Goal: Complete application form

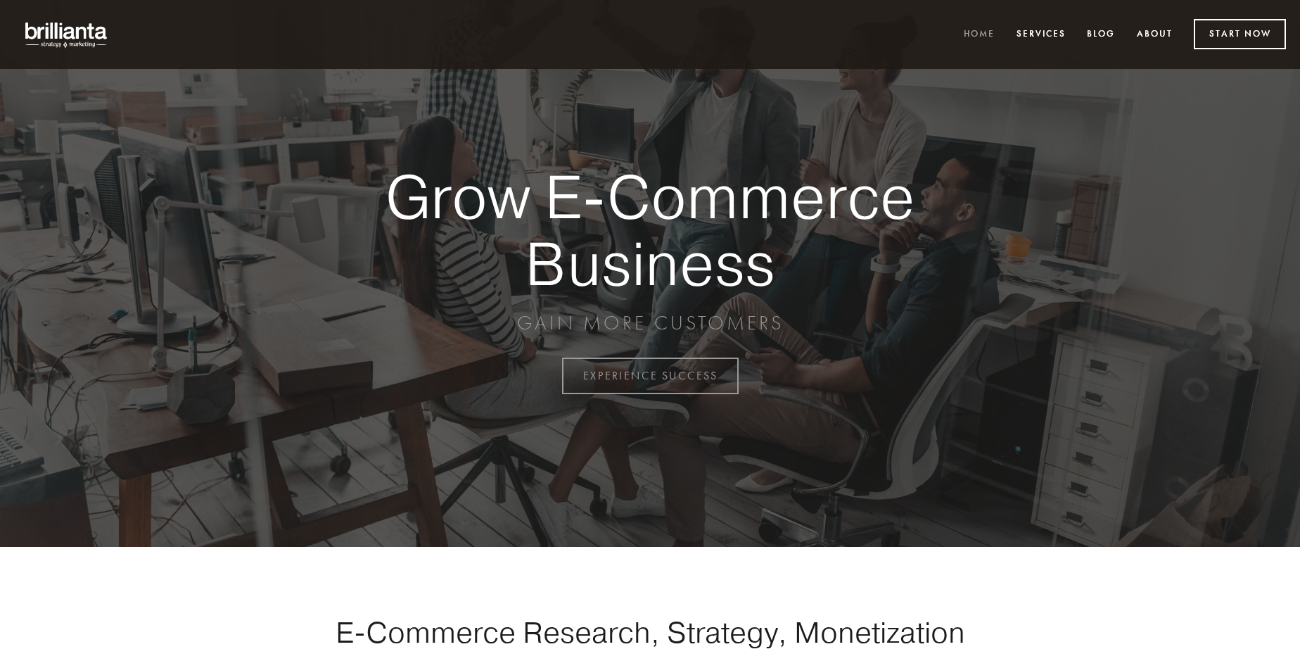
scroll to position [3688, 0]
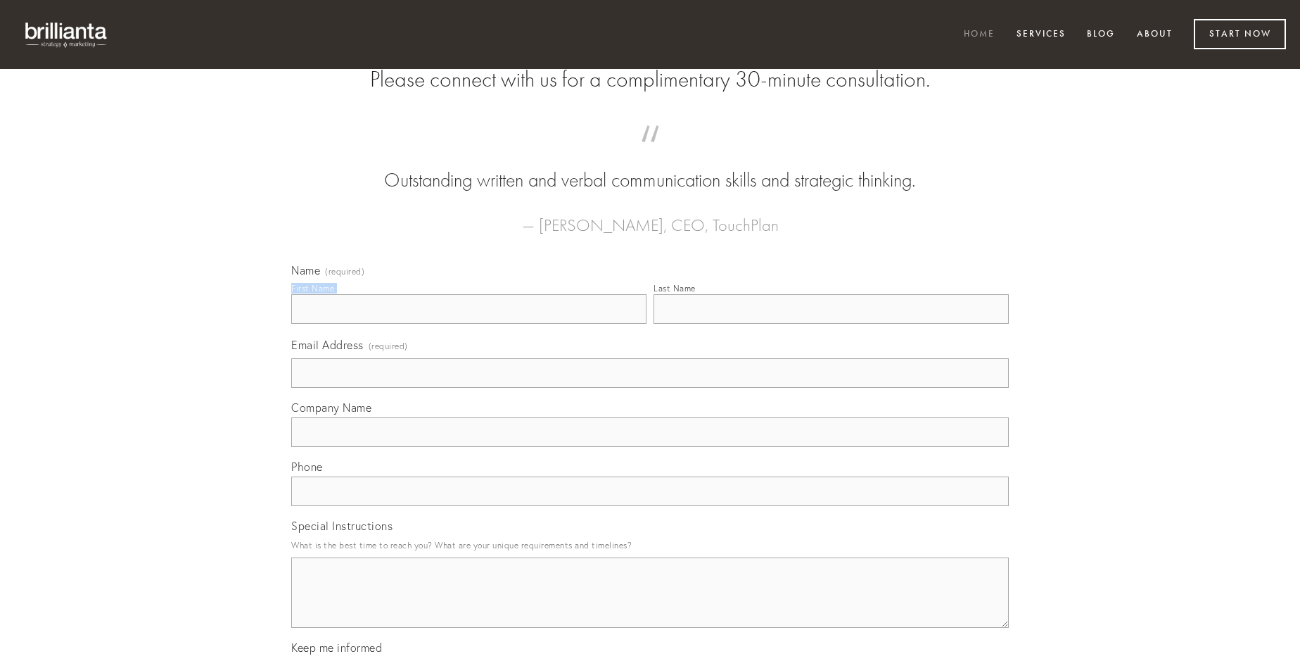
type input "[PERSON_NAME] I"
click at [831, 324] on input "Last Name" at bounding box center [831, 309] width 355 height 30
type input "[PERSON_NAME] I"
click at [650, 388] on input "Email Address (required)" at bounding box center [650, 373] width 718 height 30
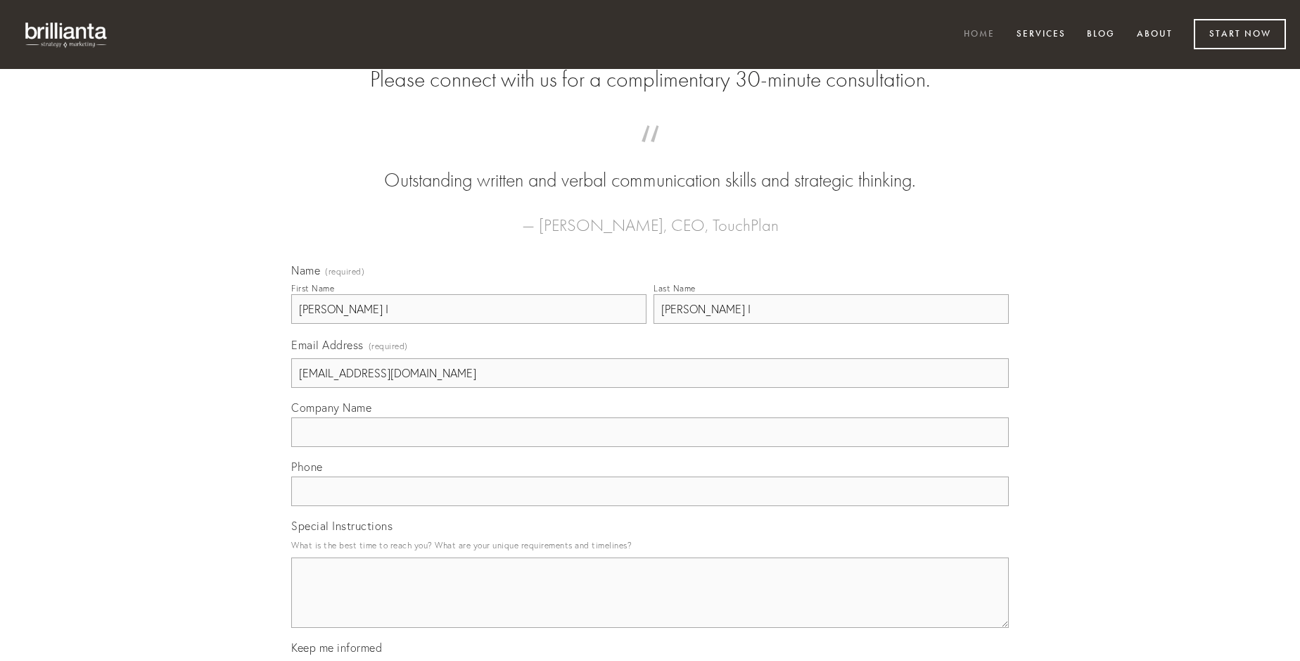
type input "[EMAIL_ADDRESS][DOMAIN_NAME]"
click at [650, 447] on input "Company Name" at bounding box center [650, 432] width 718 height 30
type input "concido"
click at [650, 506] on input "text" at bounding box center [650, 491] width 718 height 30
click at [650, 605] on textarea "Special Instructions" at bounding box center [650, 592] width 718 height 70
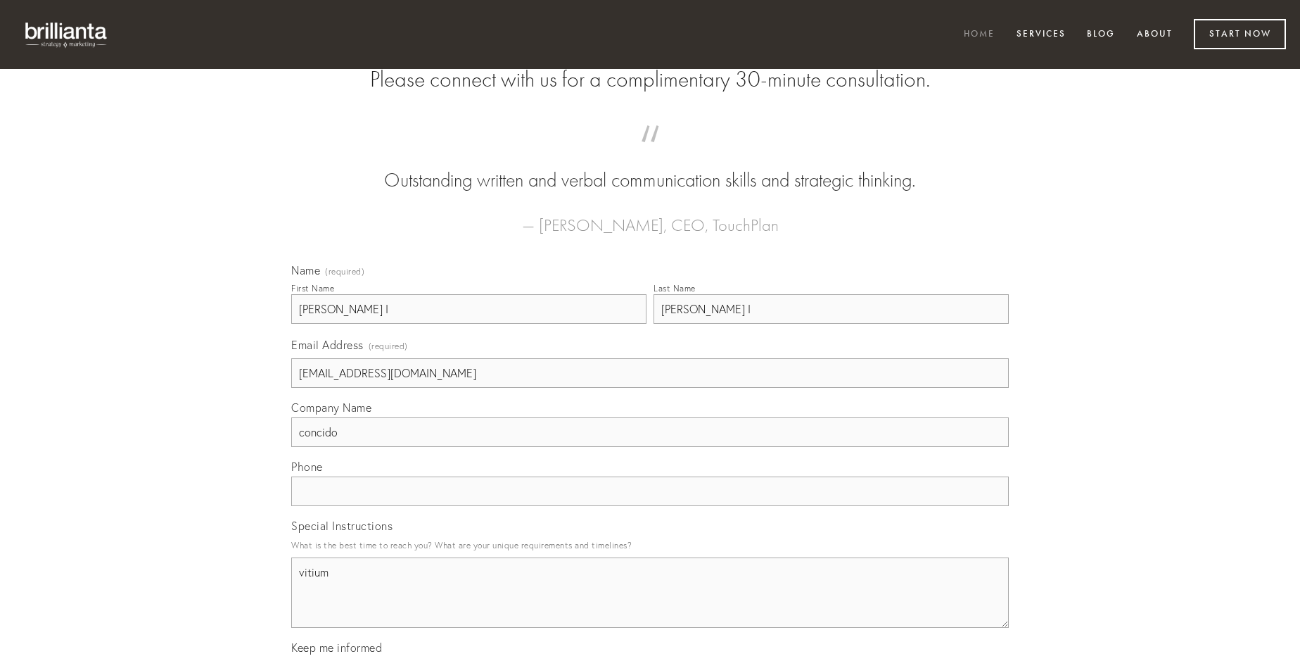
type textarea "vitium"
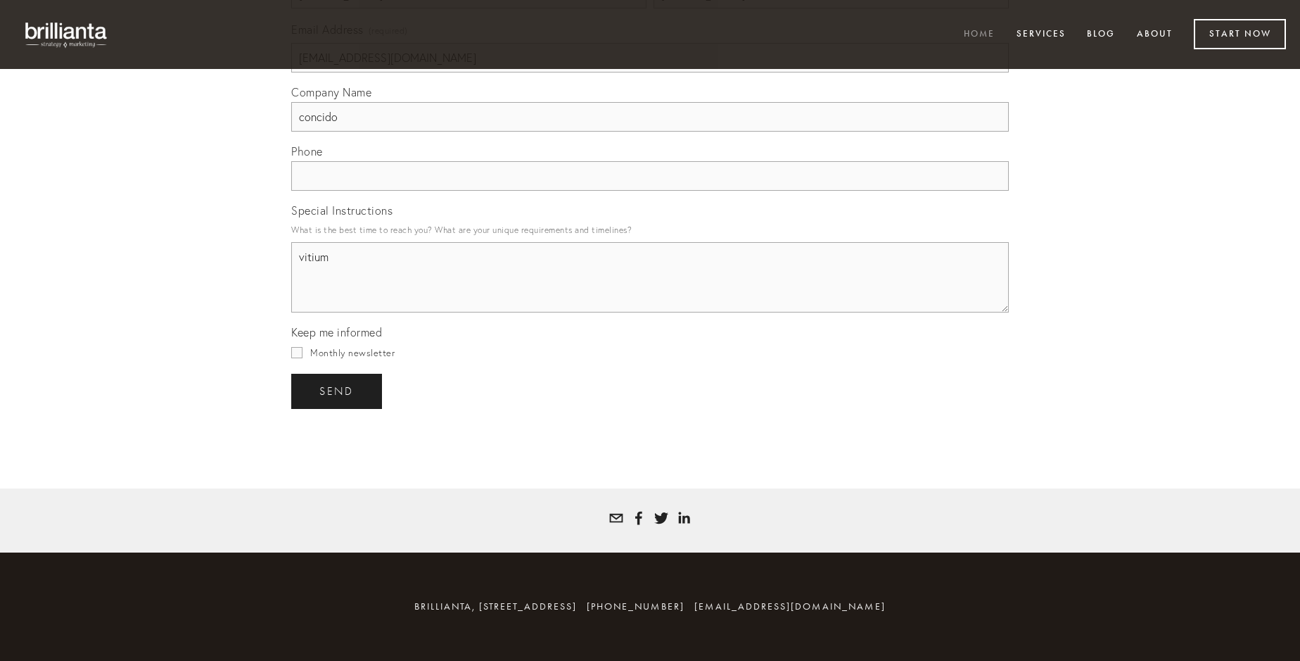
click at [338, 390] on span "send" at bounding box center [336, 391] width 34 height 13
